Goal: Task Accomplishment & Management: Use online tool/utility

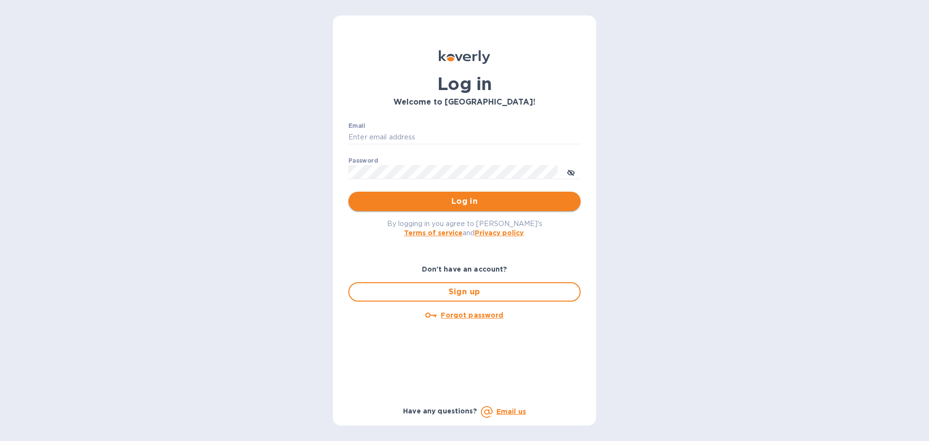
type input "k.carlton@kcarlton.com"
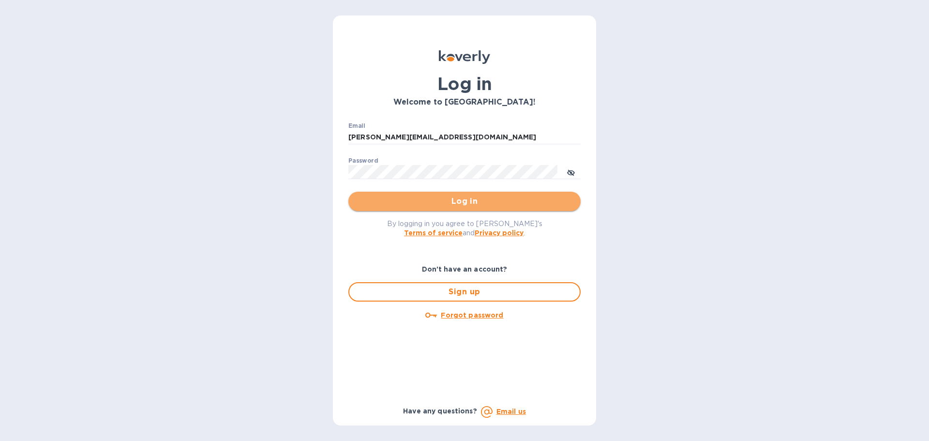
click at [455, 206] on span "Log in" at bounding box center [464, 201] width 217 height 12
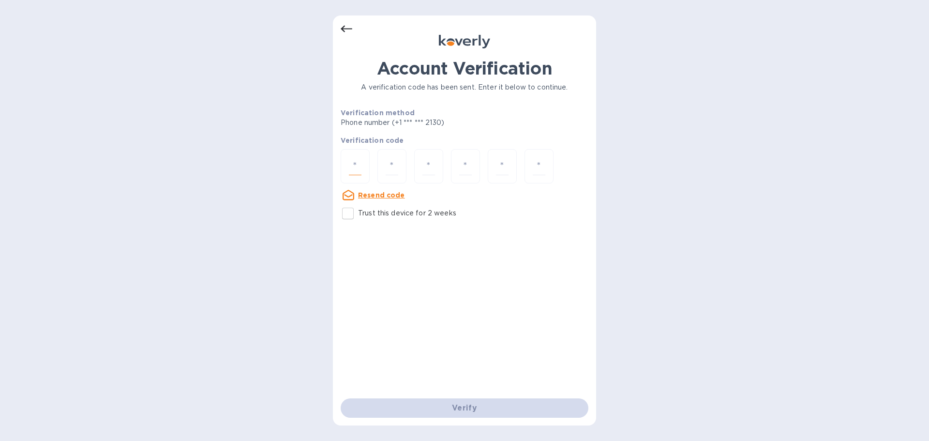
click at [352, 165] on input "number" at bounding box center [355, 166] width 13 height 18
type input "4"
type input "1"
type input "6"
type input "7"
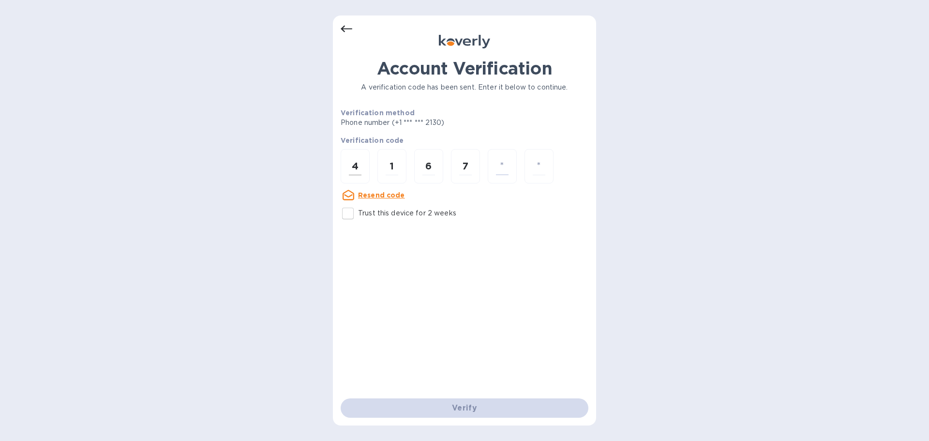
type input "6"
type input "0"
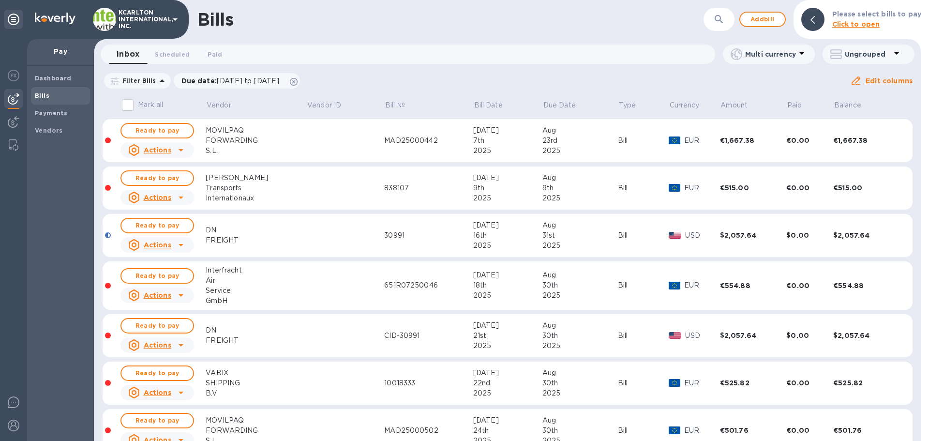
click at [720, 17] on icon "button" at bounding box center [719, 20] width 12 height 12
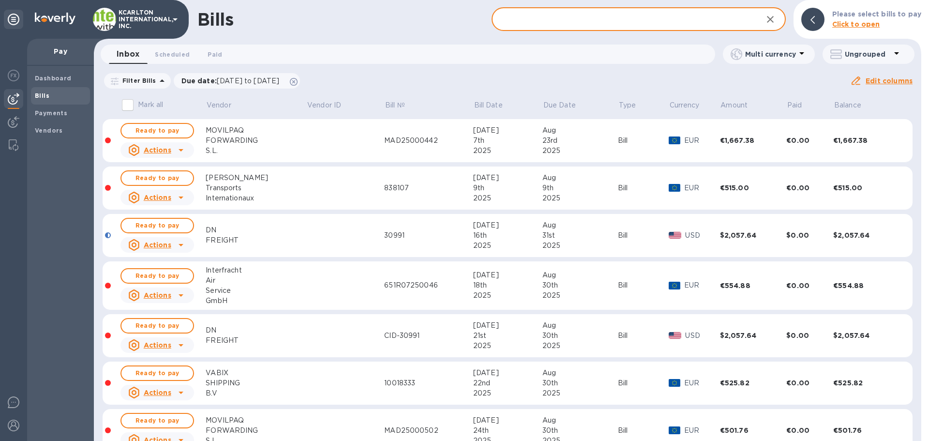
click at [539, 20] on input "text" at bounding box center [623, 20] width 263 height 24
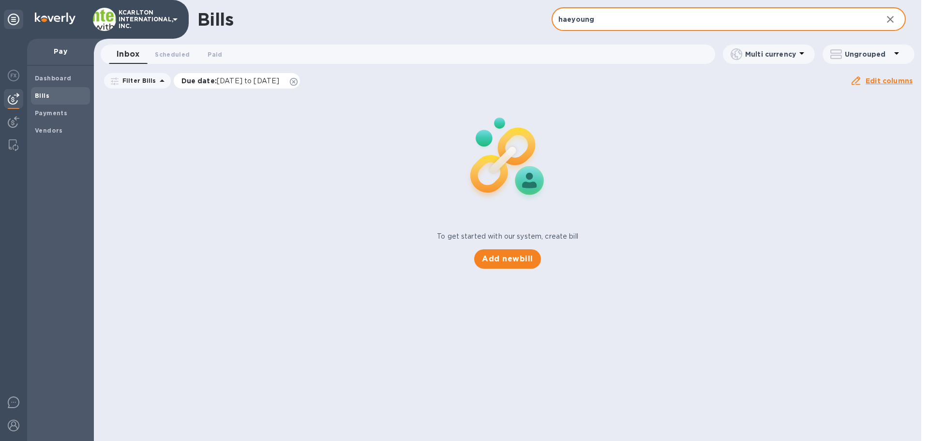
click at [298, 82] on icon at bounding box center [294, 82] width 8 height 8
click at [631, 18] on input "haeyoung" at bounding box center [713, 20] width 323 height 24
click at [573, 18] on input "haeyoung global" at bounding box center [713, 20] width 323 height 24
click at [570, 20] on input "haeyoung global" at bounding box center [713, 20] width 323 height 24
click at [689, 18] on input "[PERSON_NAME] global" at bounding box center [713, 20] width 323 height 24
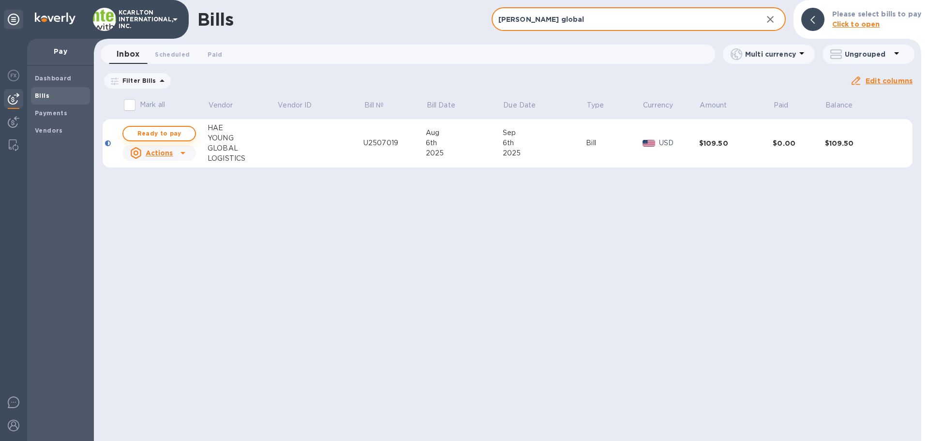
type input "[PERSON_NAME] global"
click at [170, 133] on span "Ready to pay" at bounding box center [159, 134] width 56 height 12
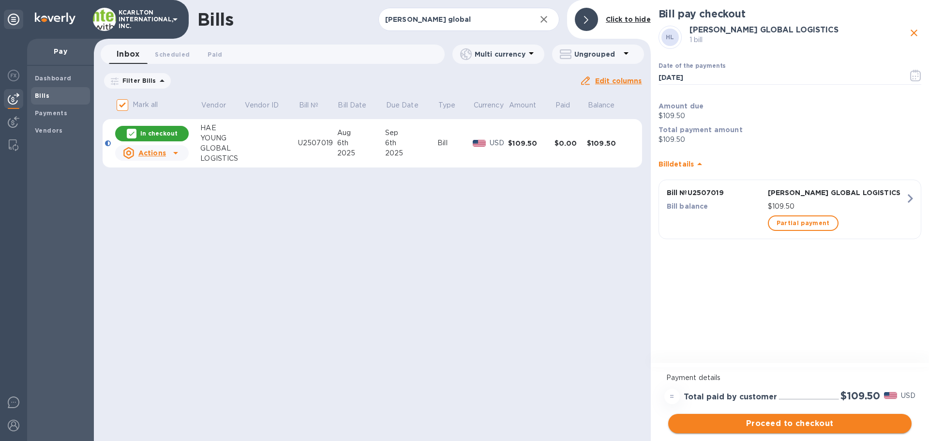
click at [784, 419] on span "Proceed to checkout" at bounding box center [790, 424] width 228 height 12
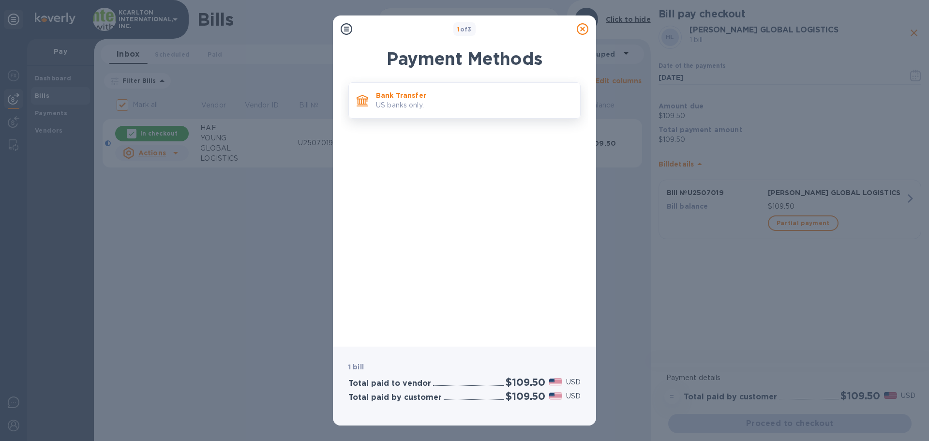
click at [419, 104] on p "US banks only." at bounding box center [474, 105] width 196 height 10
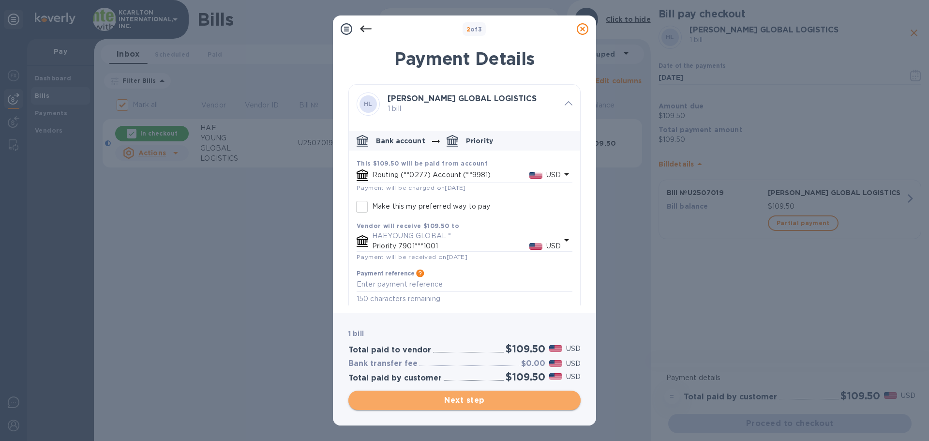
click at [457, 397] on span "Next step" at bounding box center [464, 400] width 217 height 12
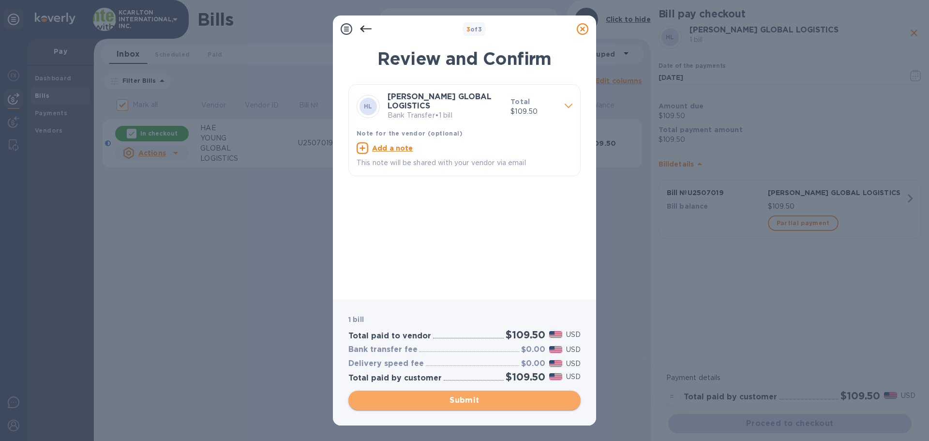
click at [483, 398] on span "Submit" at bounding box center [464, 400] width 217 height 12
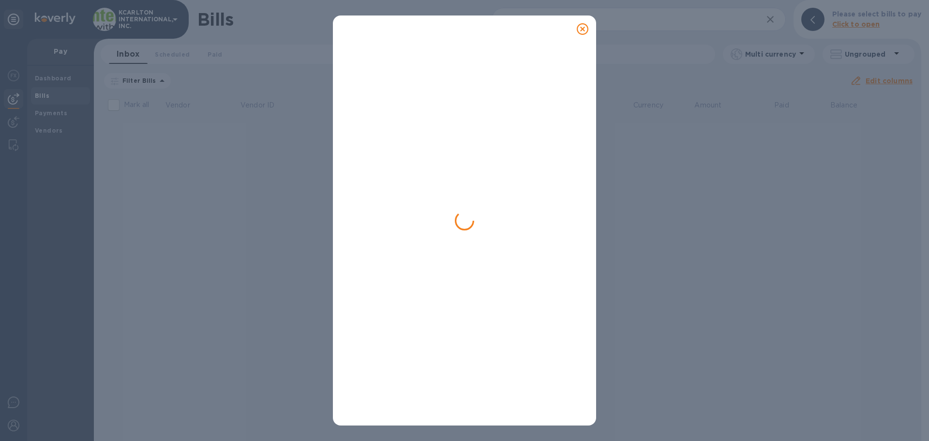
checkbox input "false"
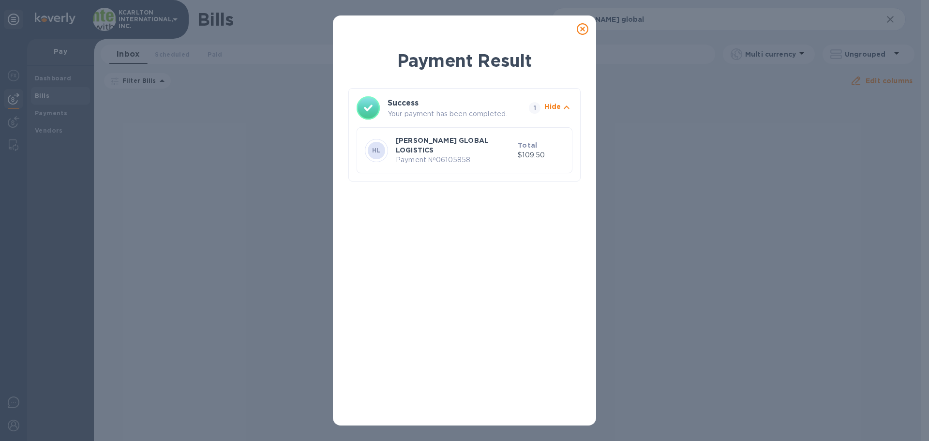
click at [583, 27] on icon at bounding box center [583, 29] width 12 height 12
